Goal: Information Seeking & Learning: Learn about a topic

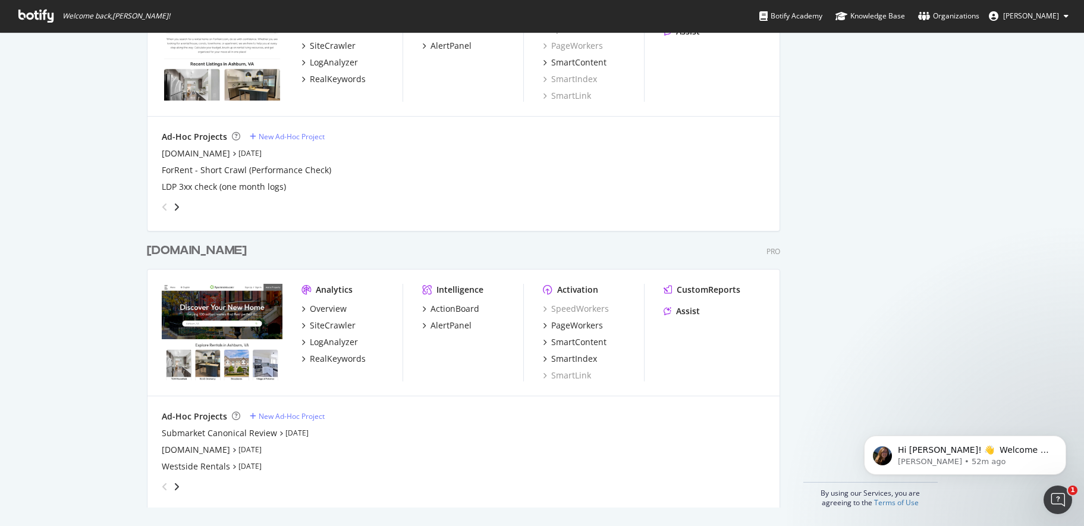
scroll to position [627, 0]
click at [331, 306] on div "Overview" at bounding box center [328, 308] width 37 height 12
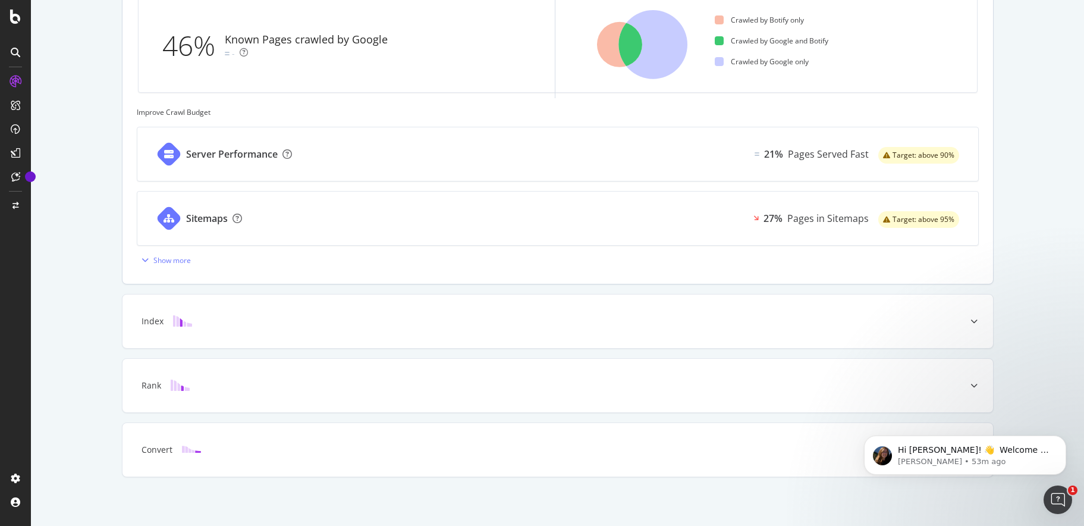
scroll to position [435, 0]
click at [970, 316] on icon at bounding box center [973, 318] width 7 height 7
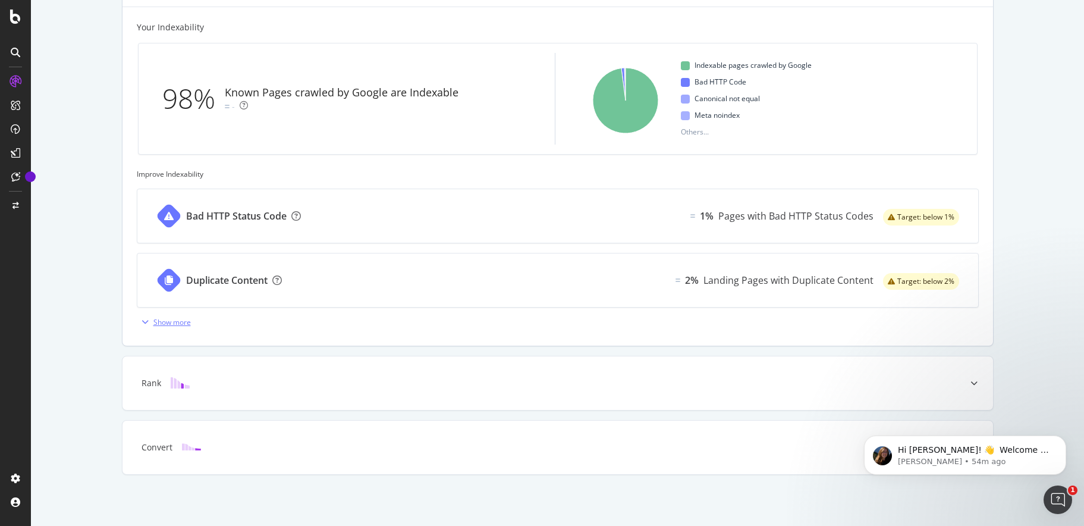
click at [156, 323] on div "Show more" at bounding box center [171, 322] width 37 height 10
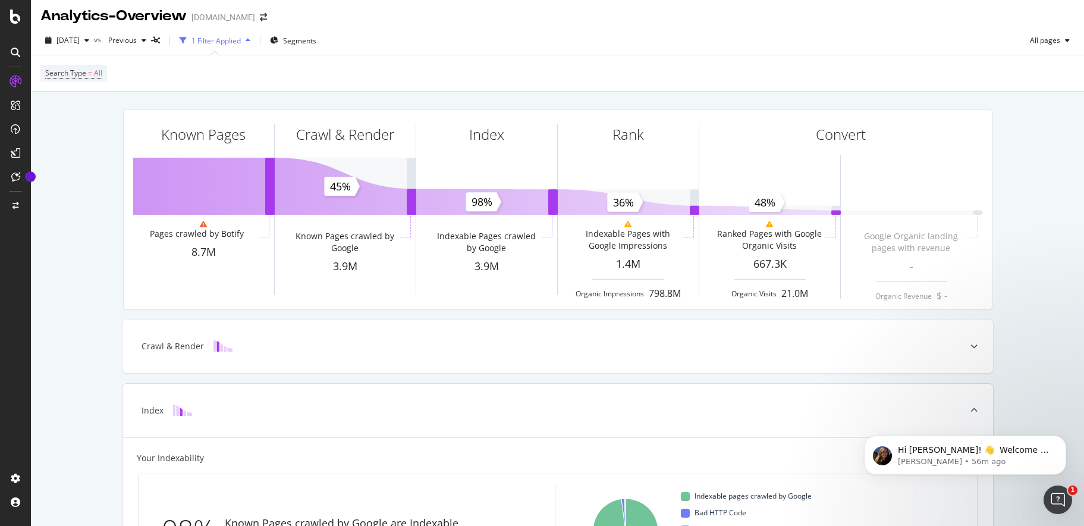
scroll to position [0, 0]
